Goal: Find specific page/section: Find specific page/section

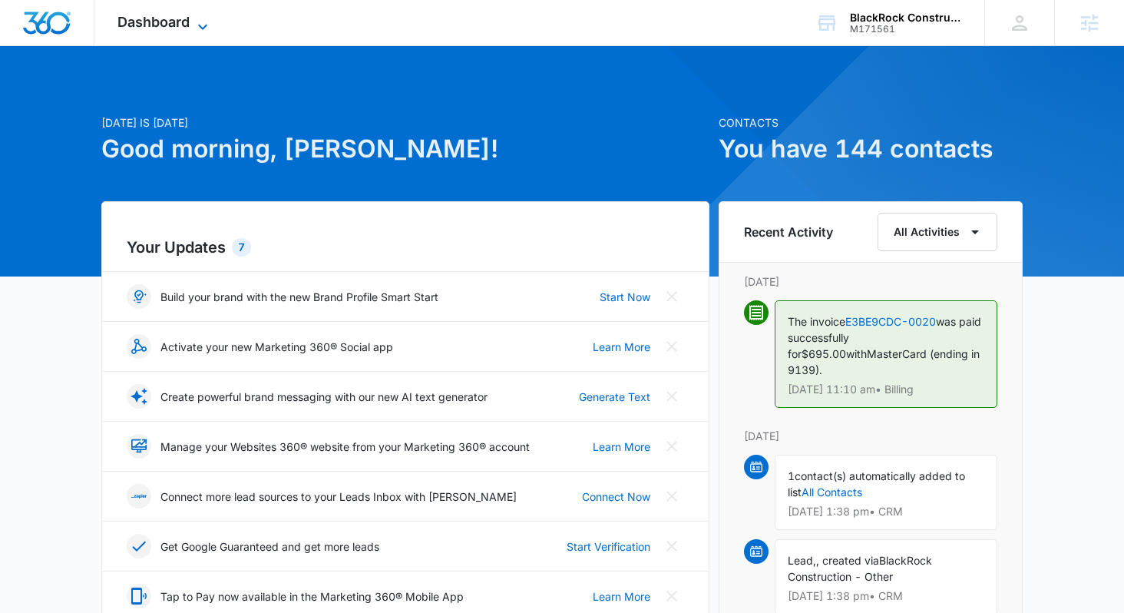
click at [190, 28] on span "Dashboard" at bounding box center [153, 22] width 72 height 16
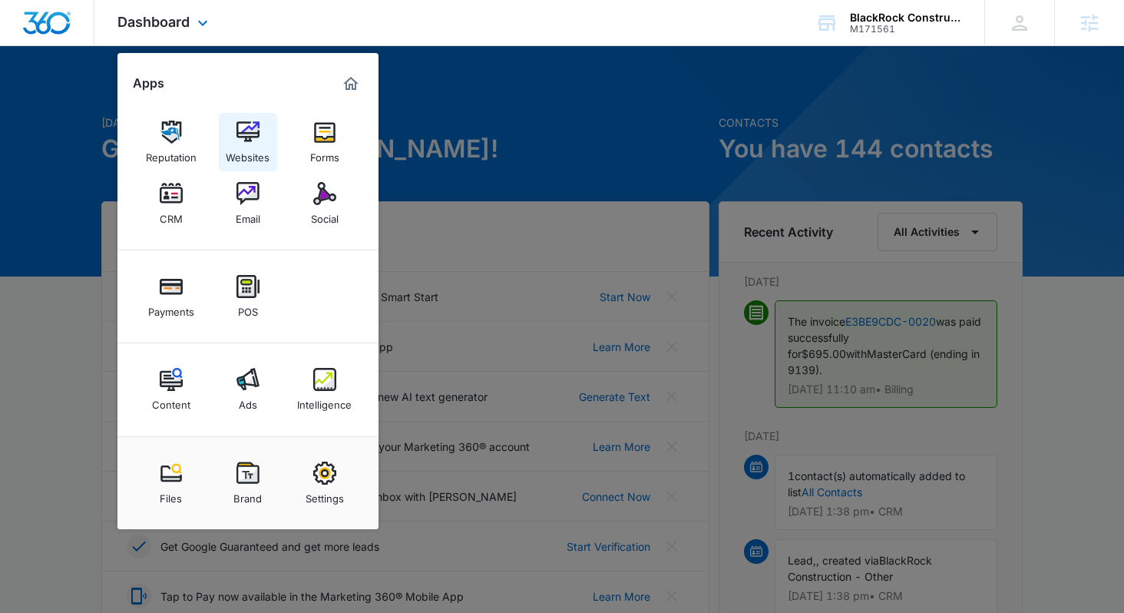
click at [254, 139] on img at bounding box center [247, 132] width 23 height 23
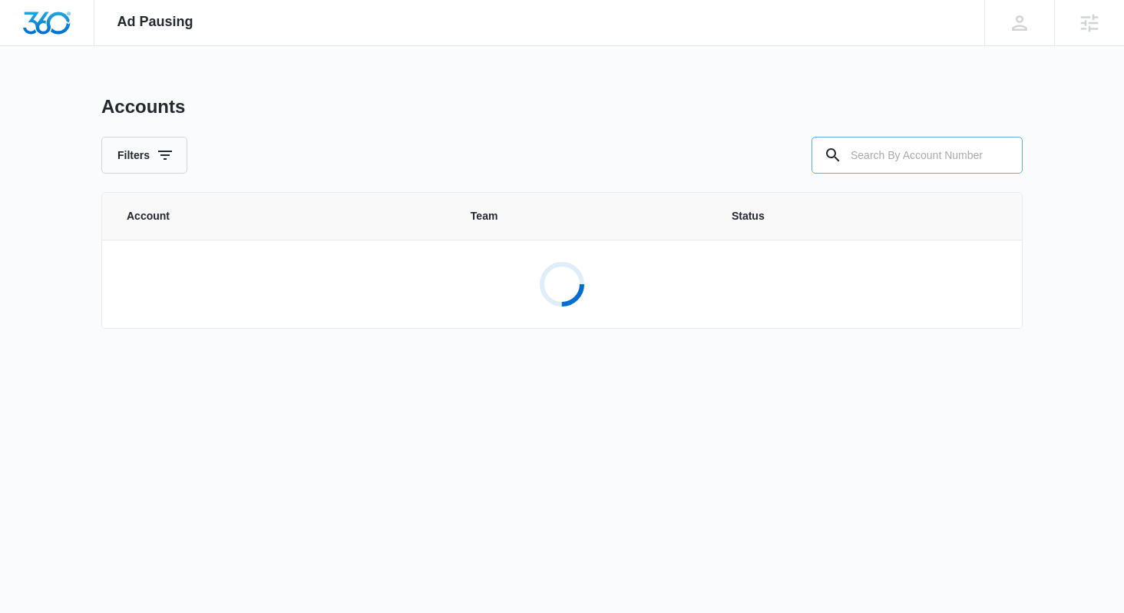
click at [873, 150] on input "text" at bounding box center [916, 155] width 211 height 37
paste input "M35619"
type input "M35619"
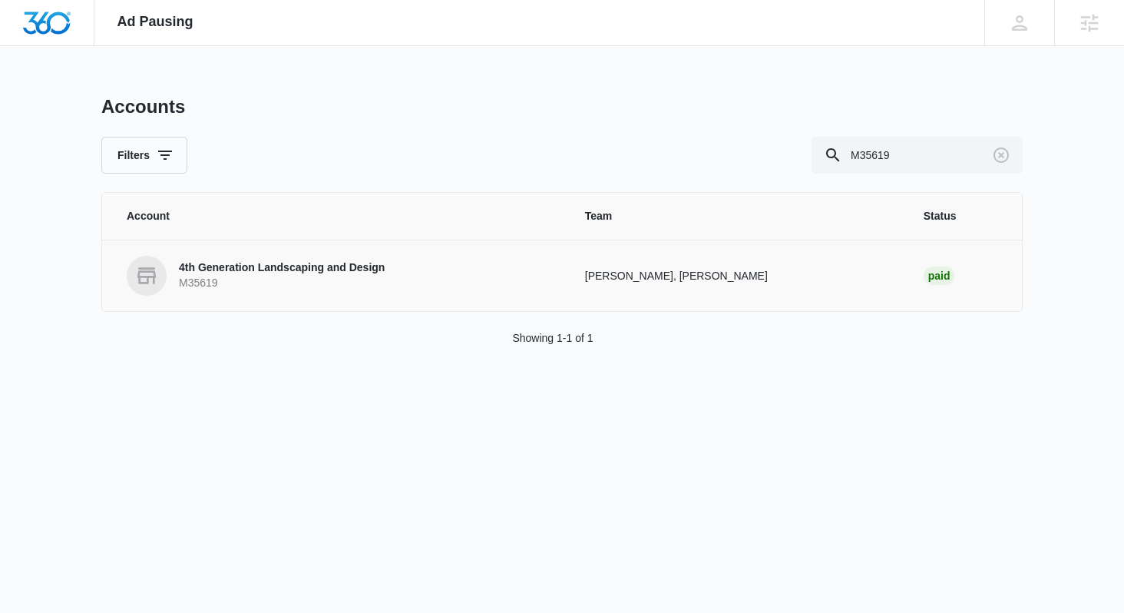
click at [355, 269] on p "4th Generation Landscaping and Design" at bounding box center [282, 267] width 206 height 15
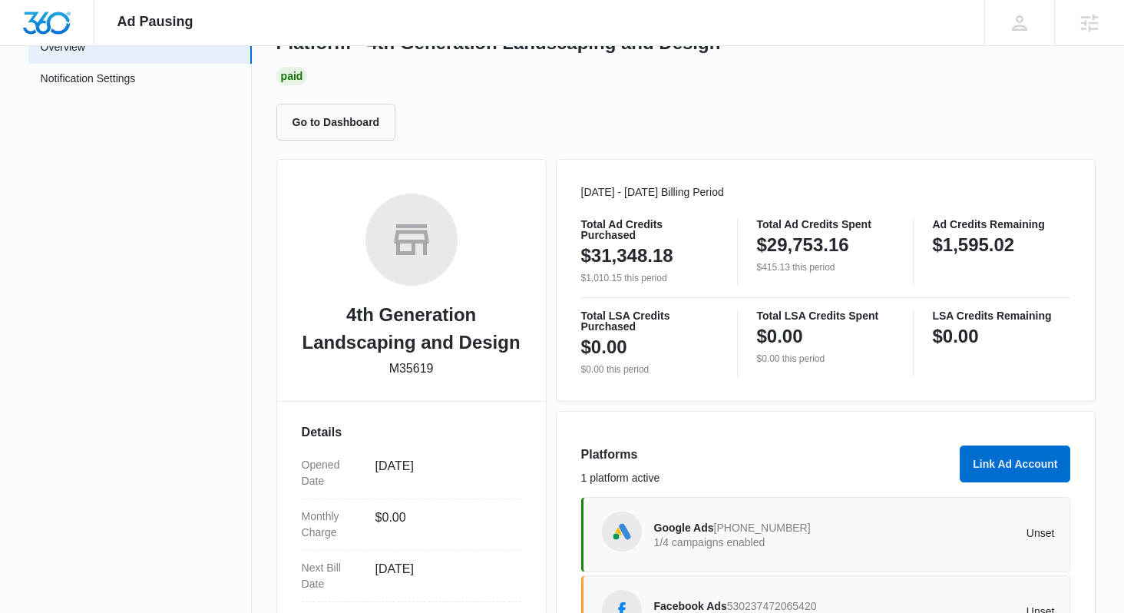
scroll to position [76, 0]
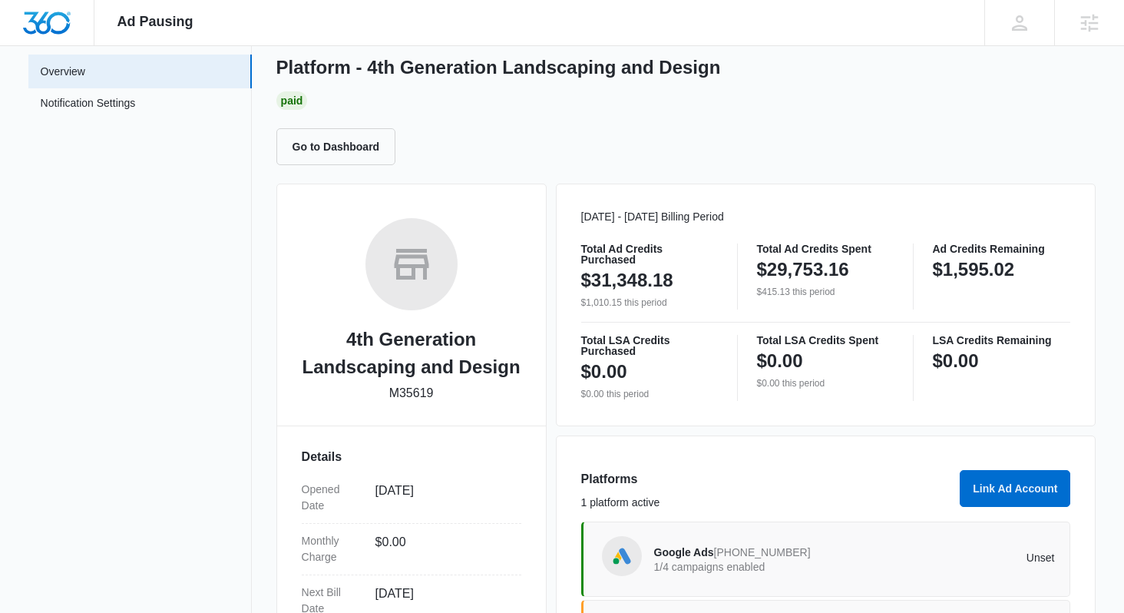
click at [415, 394] on p "M35619" at bounding box center [411, 393] width 45 height 18
copy p "M35619"
